Goal: Transaction & Acquisition: Purchase product/service

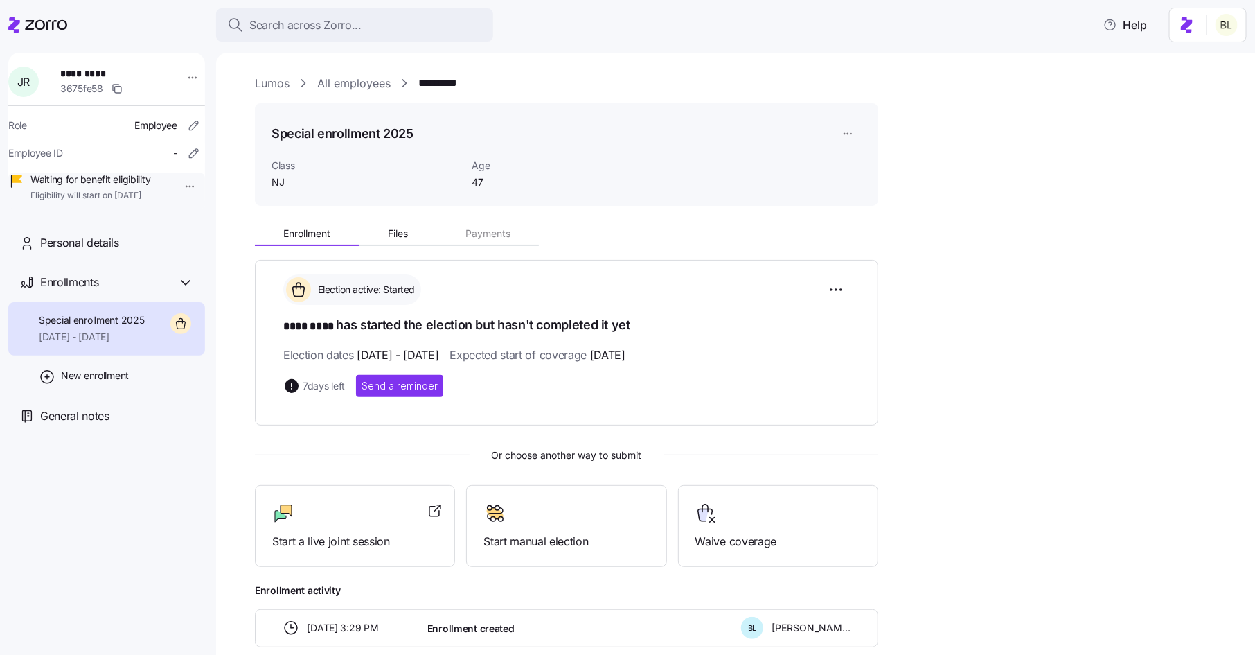
click at [263, 94] on div "Lumos All employees ********* Special enrollment 2025 Class NJ Age 47 Enrollmen…" at bounding box center [745, 394] width 981 height 639
click at [267, 84] on link "Lumos" at bounding box center [272, 83] width 35 height 17
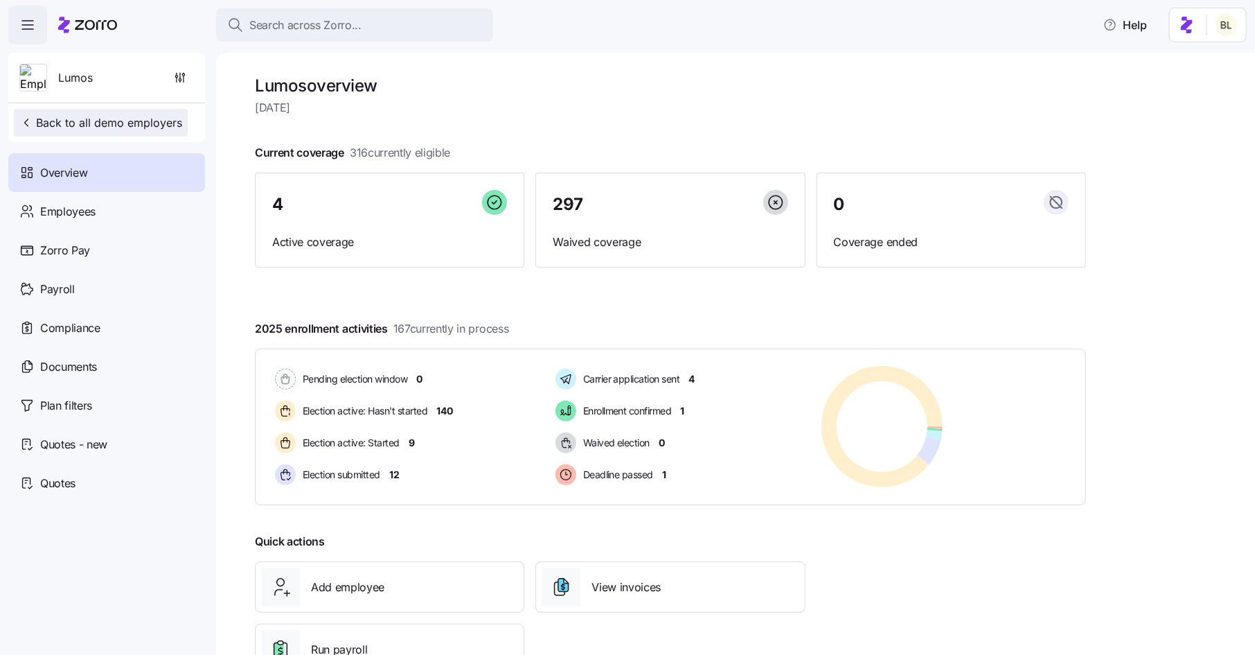
click at [123, 123] on span "Back to all demo employers" at bounding box center [100, 122] width 163 height 17
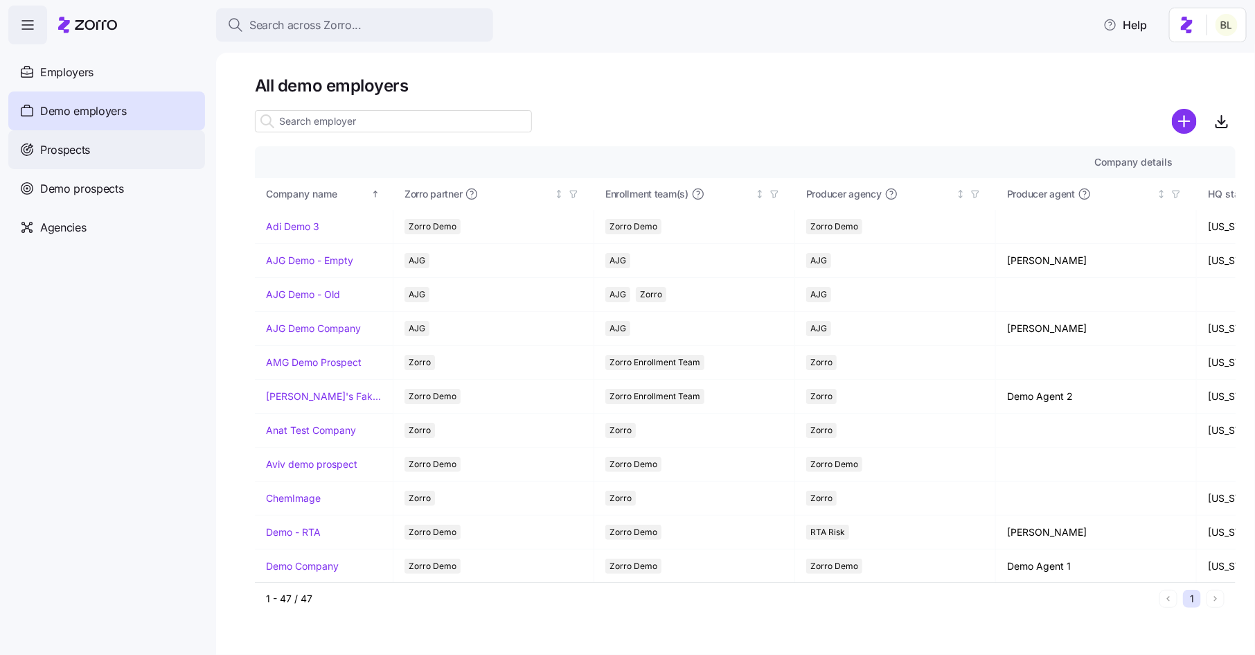
click at [80, 152] on span "Prospects" at bounding box center [65, 149] width 50 height 17
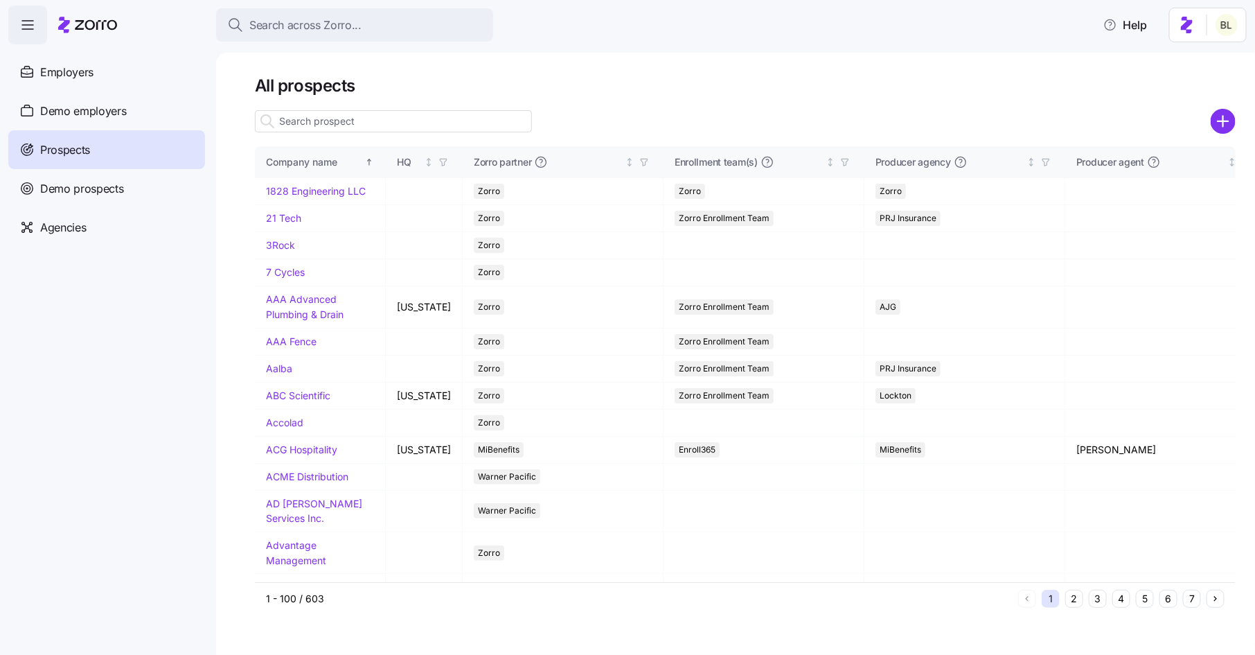
click at [350, 128] on input at bounding box center [393, 121] width 277 height 22
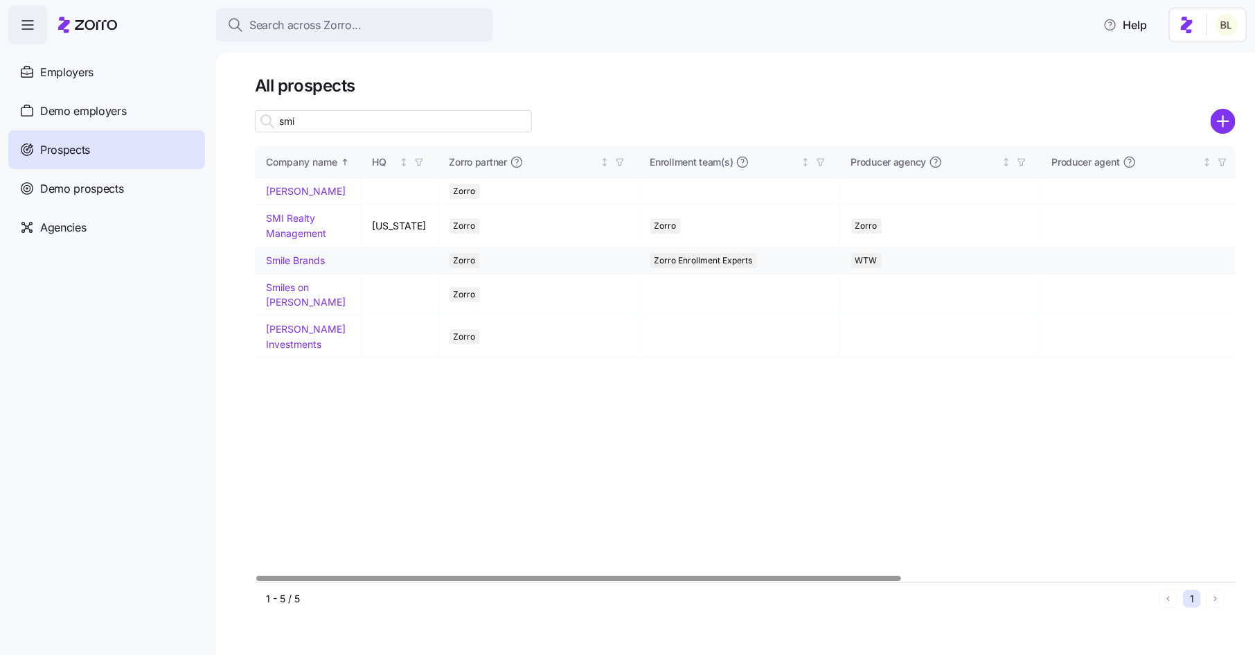
type input "smi"
click at [306, 257] on link "Smile Brands" at bounding box center [295, 260] width 59 height 12
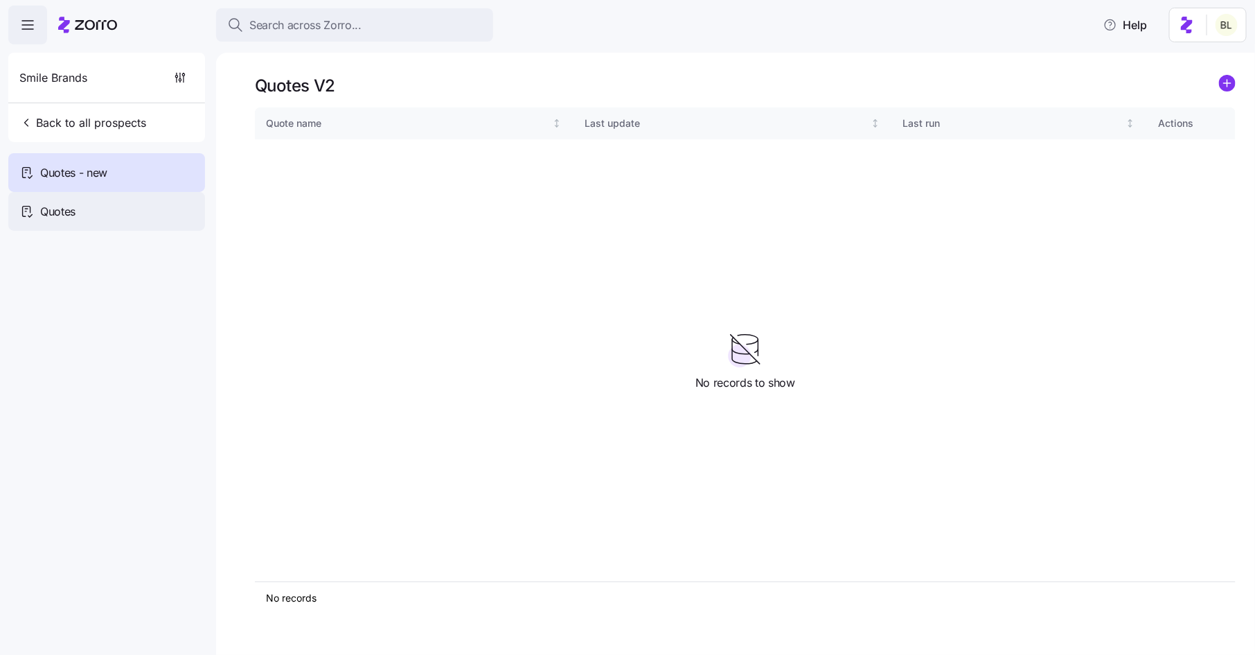
click at [99, 211] on div "Quotes" at bounding box center [106, 211] width 197 height 39
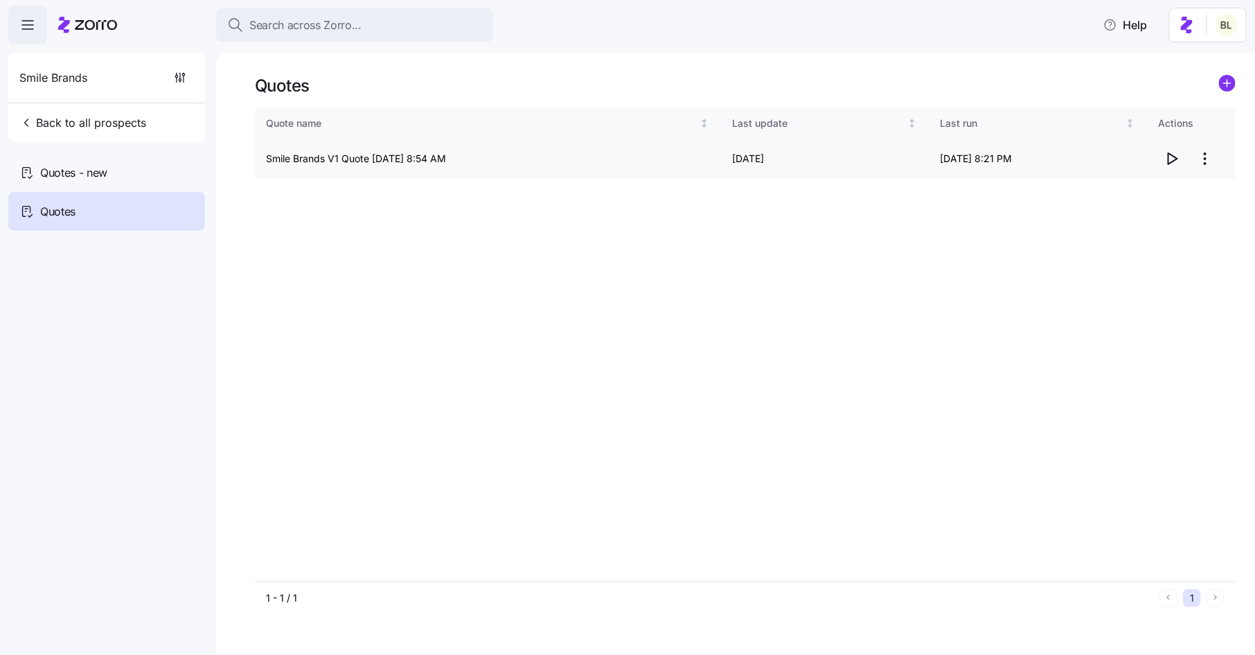
click at [1171, 161] on icon "button" at bounding box center [1172, 158] width 17 height 17
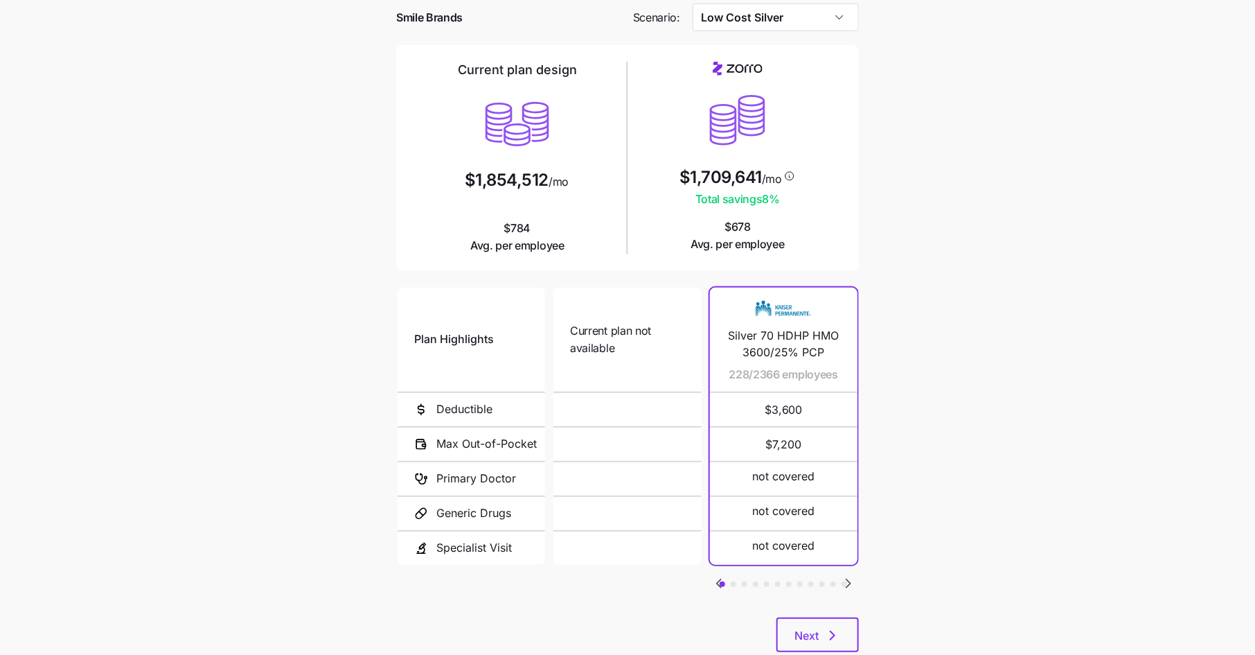
scroll to position [101, 0]
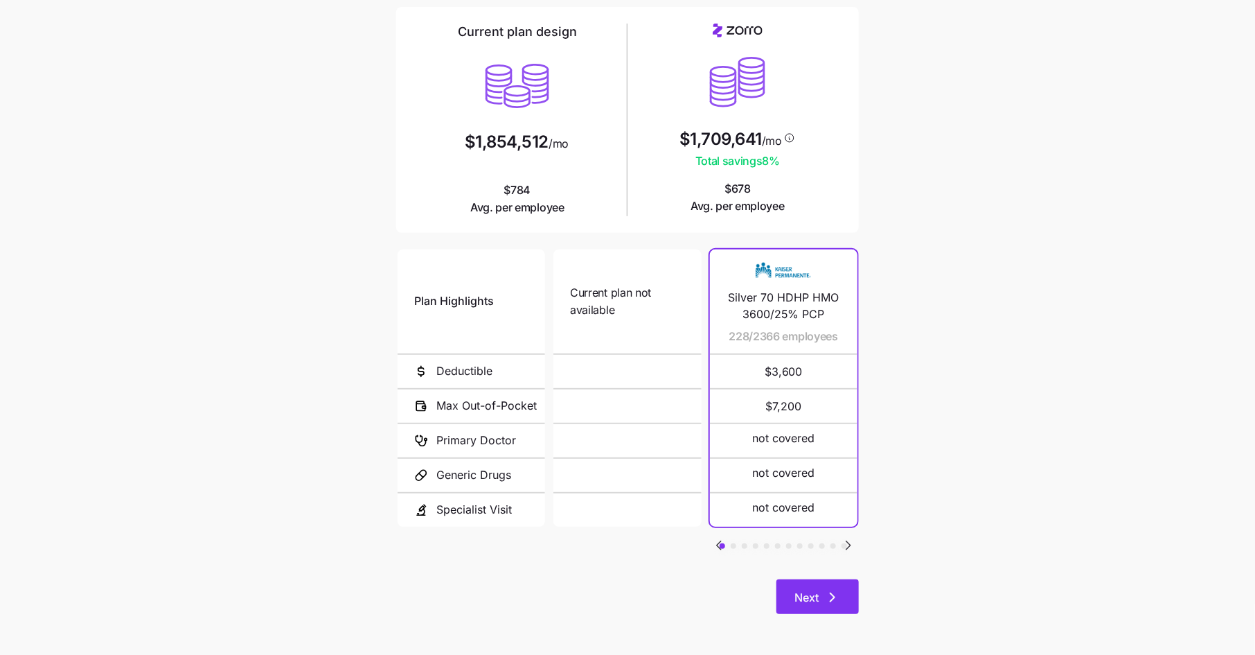
click at [836, 589] on icon "button" at bounding box center [832, 597] width 17 height 17
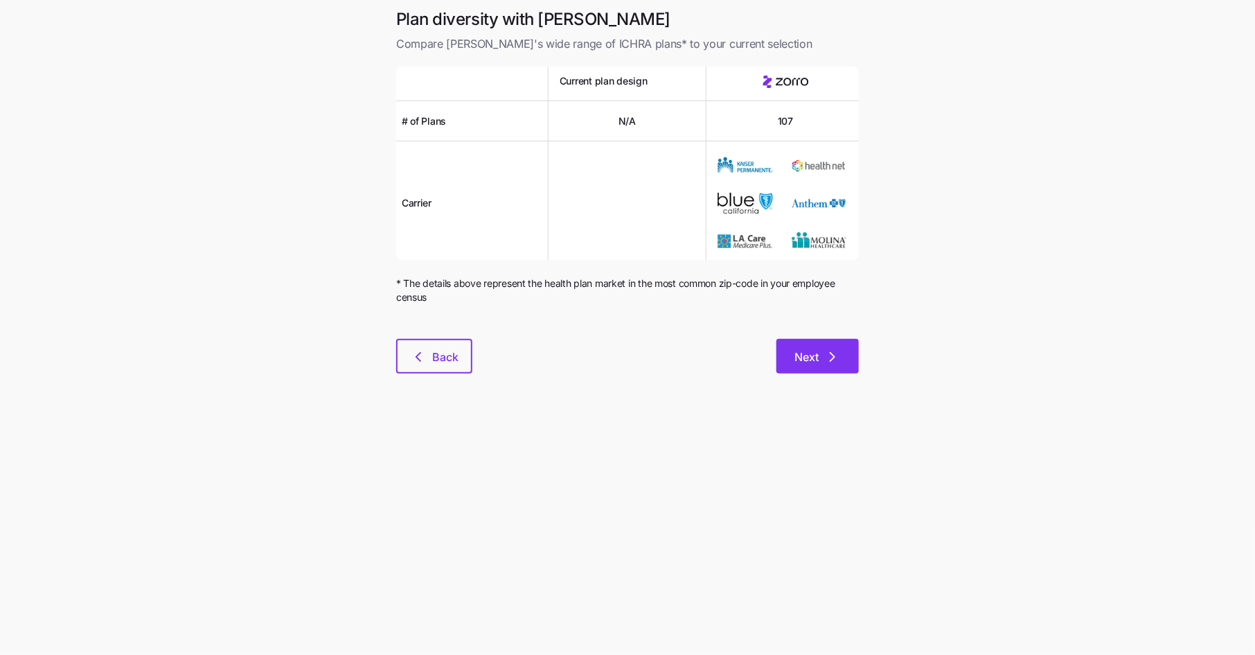
click at [838, 341] on button "Next" at bounding box center [817, 356] width 82 height 35
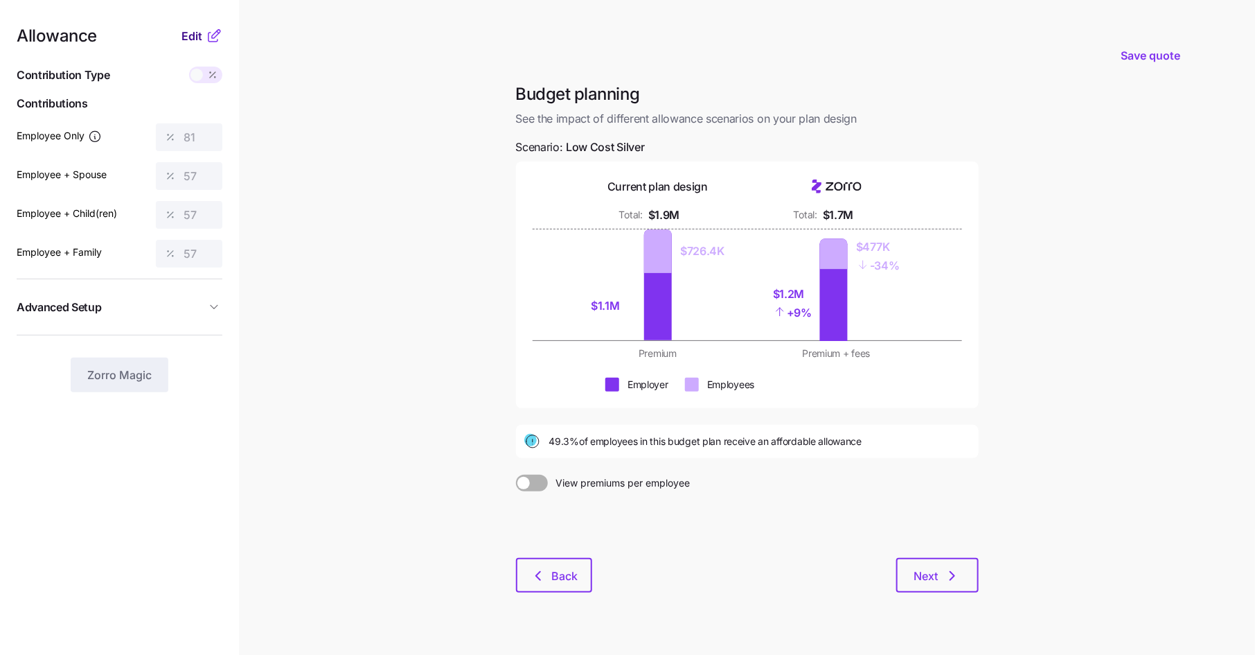
click at [193, 35] on span "Edit" at bounding box center [191, 36] width 21 height 17
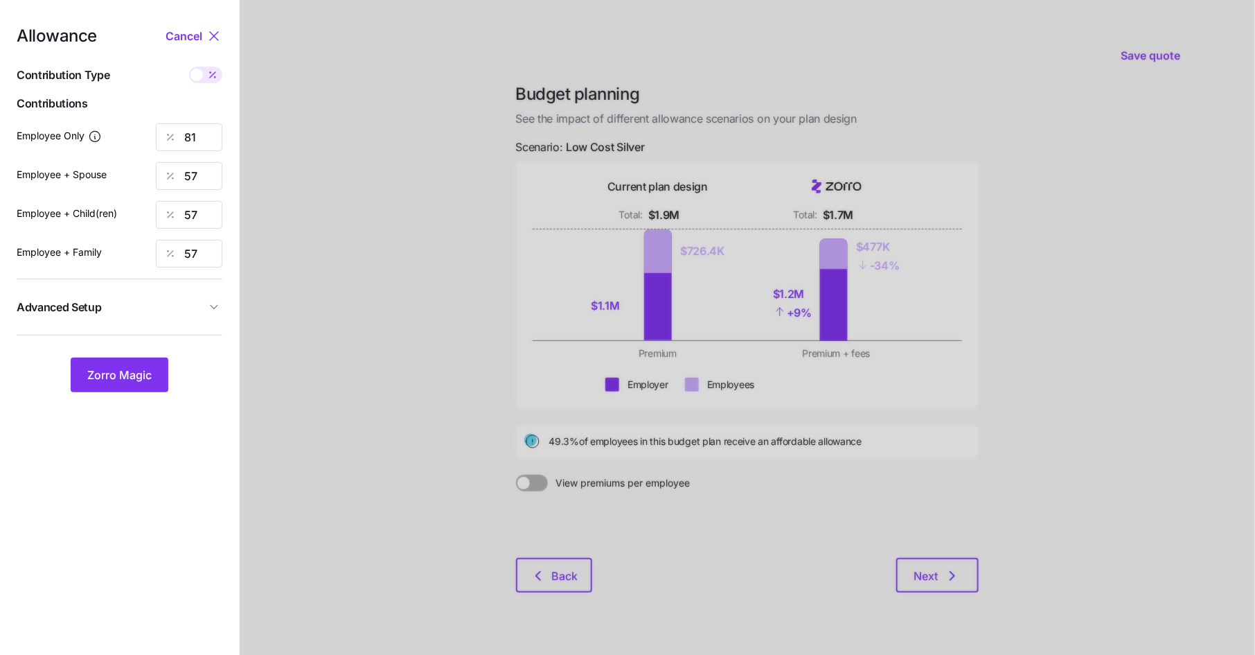
click at [163, 306] on span "Advanced Setup" at bounding box center [111, 307] width 189 height 17
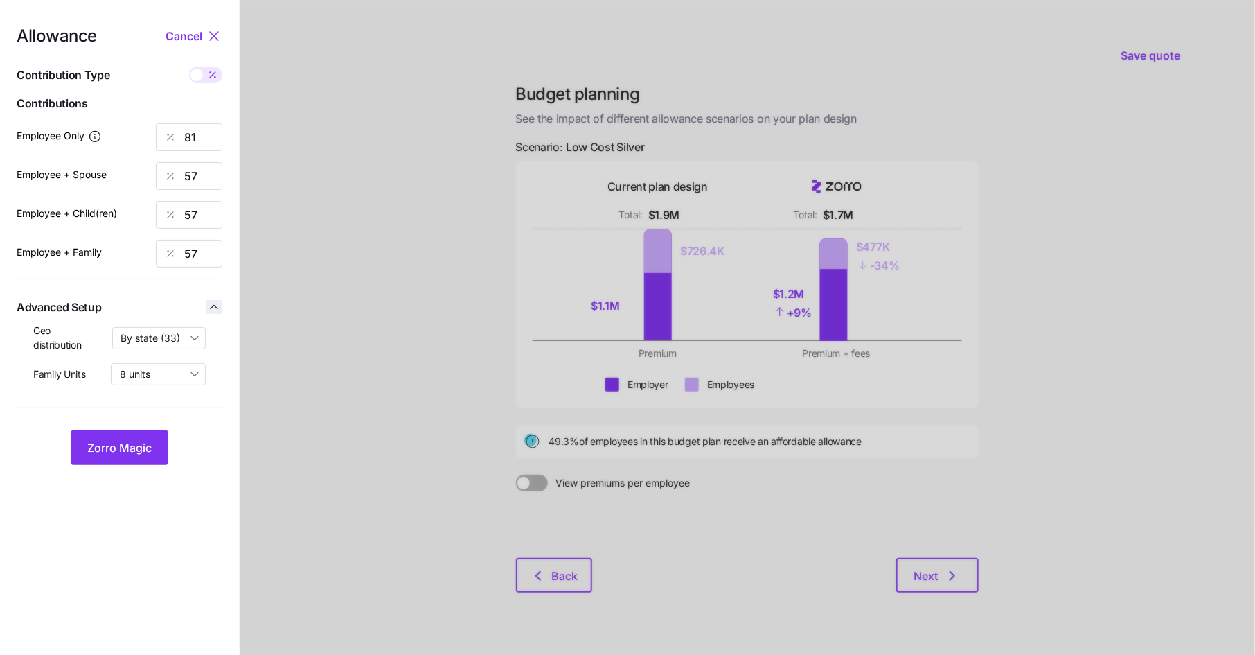
click at [206, 304] on span "button" at bounding box center [214, 307] width 17 height 14
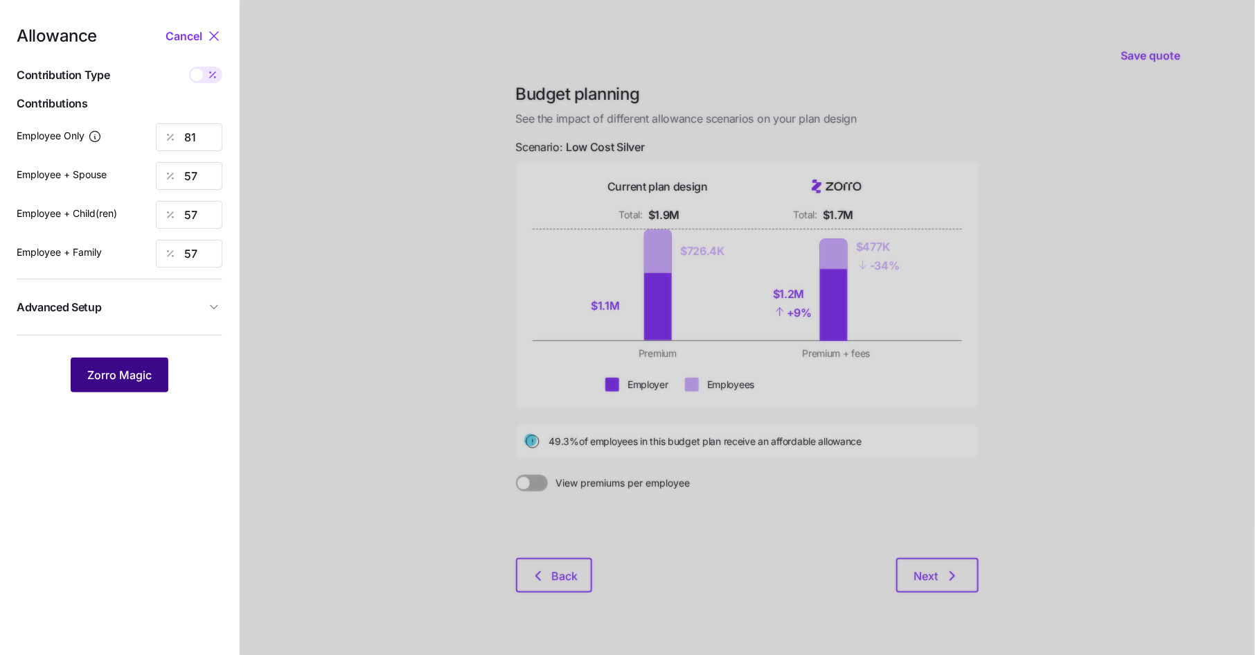
click at [119, 376] on span "Zorro Magic" at bounding box center [119, 374] width 64 height 17
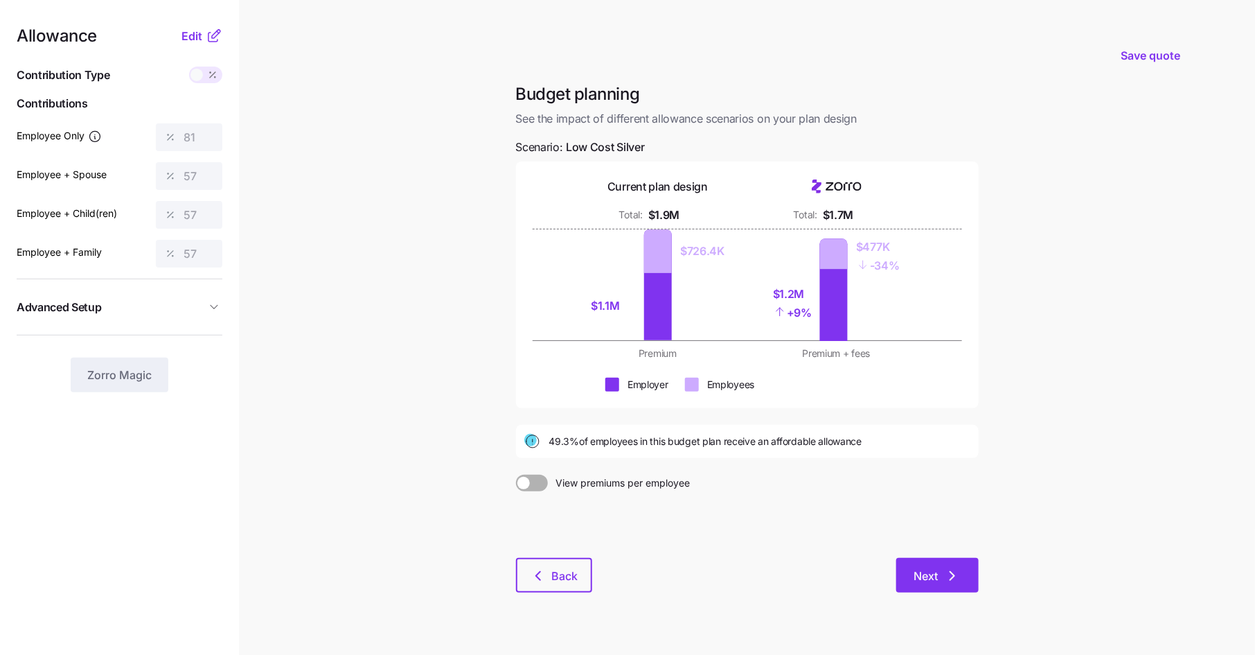
click at [934, 581] on span "Next" at bounding box center [926, 575] width 24 height 17
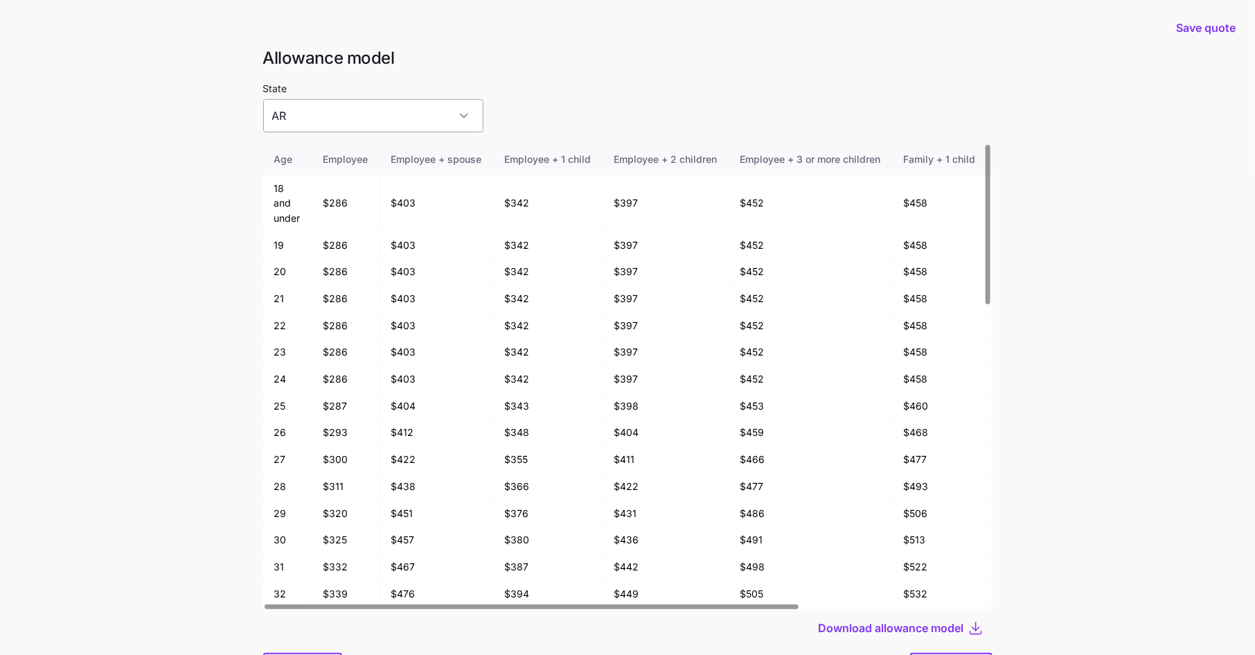
click at [383, 125] on input "AR" at bounding box center [373, 115] width 220 height 33
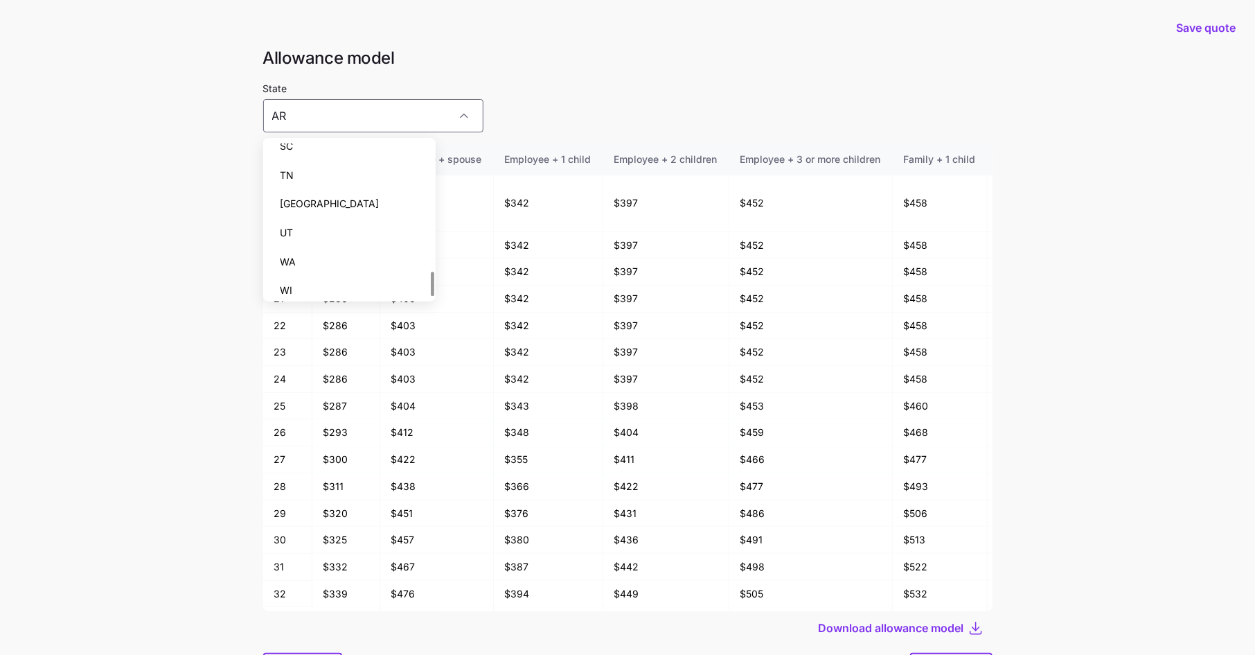
scroll to position [801, 0]
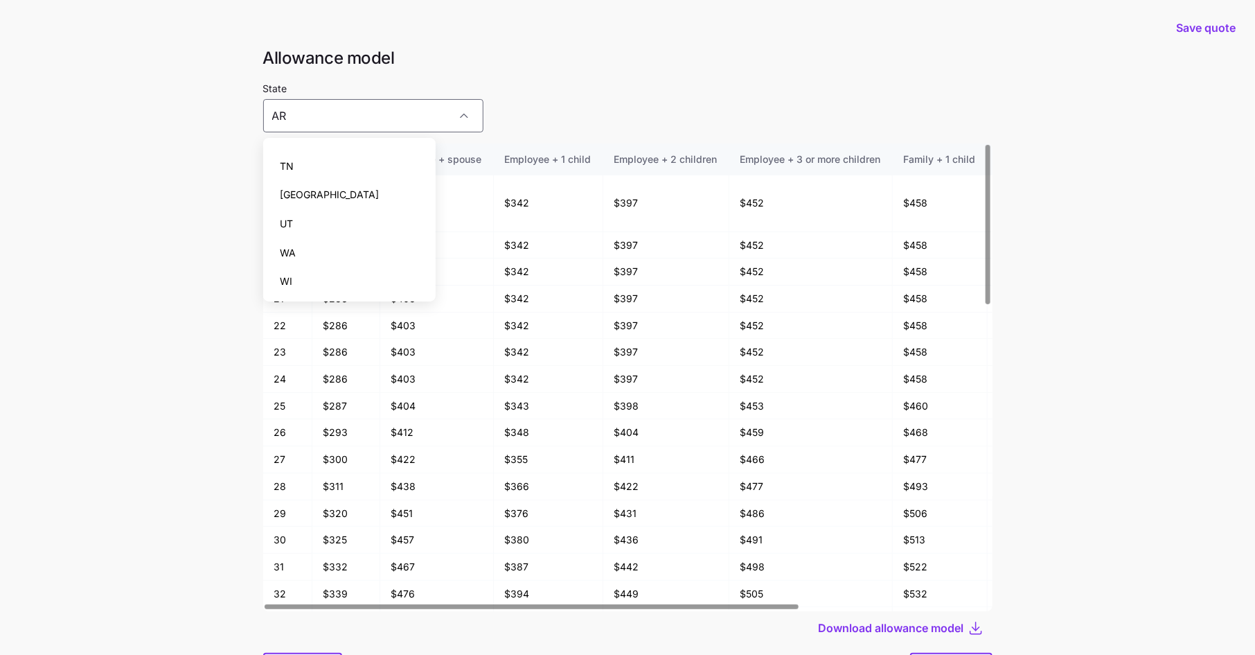
click at [512, 112] on div "State [US_STATE]" at bounding box center [627, 106] width 729 height 53
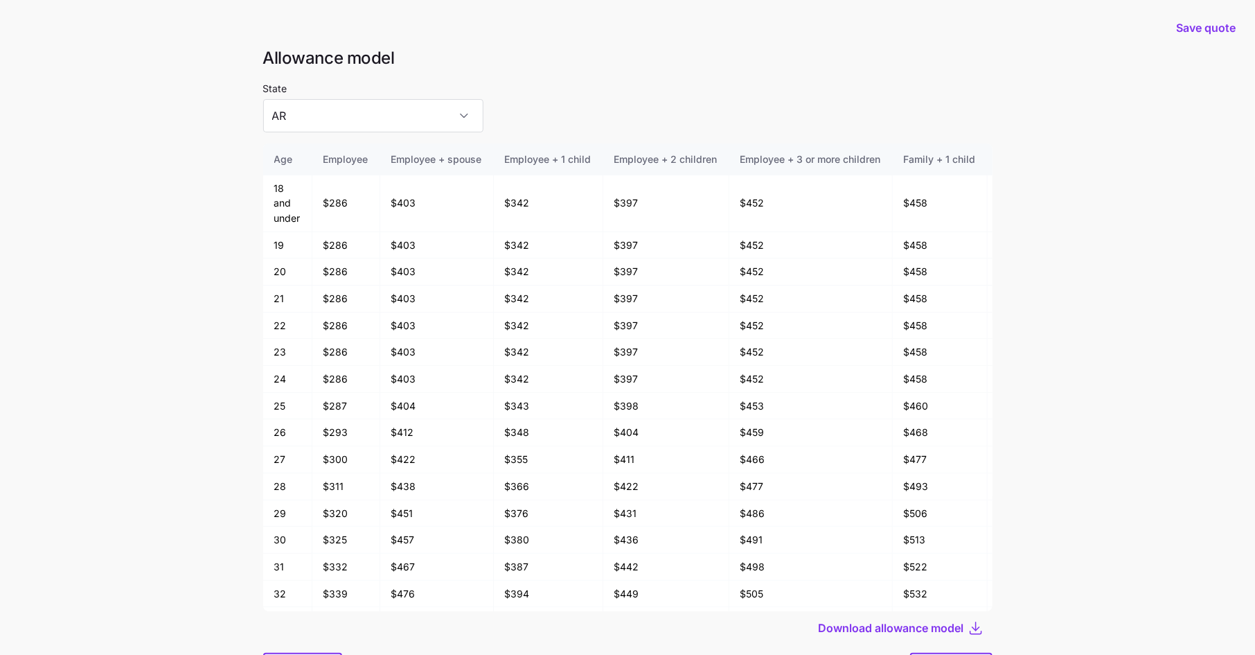
click at [471, 107] on div "State [US_STATE]" at bounding box center [627, 106] width 729 height 53
click at [406, 109] on input "AR" at bounding box center [373, 115] width 220 height 33
click at [503, 127] on div "State [US_STATE]" at bounding box center [627, 106] width 729 height 53
